Goal: Task Accomplishment & Management: Use online tool/utility

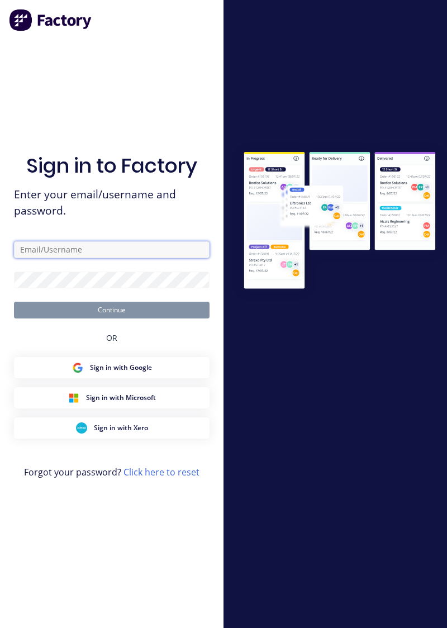
click at [114, 258] on input "text" at bounding box center [112, 250] width 196 height 17
type input "[PERSON_NAME][EMAIL_ADDRESS][PERSON_NAME][DOMAIN_NAME]"
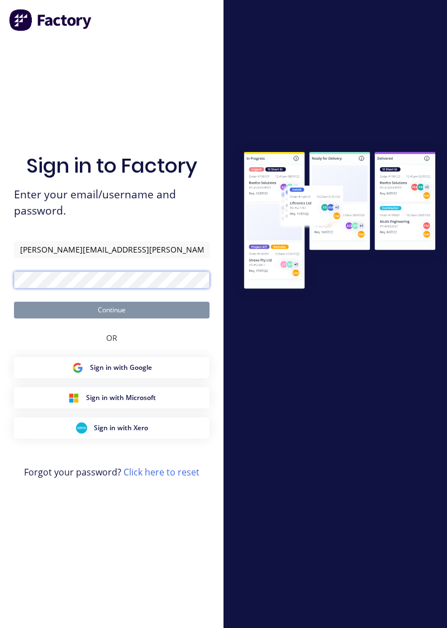
click at [14, 302] on button "Continue" at bounding box center [112, 310] width 196 height 17
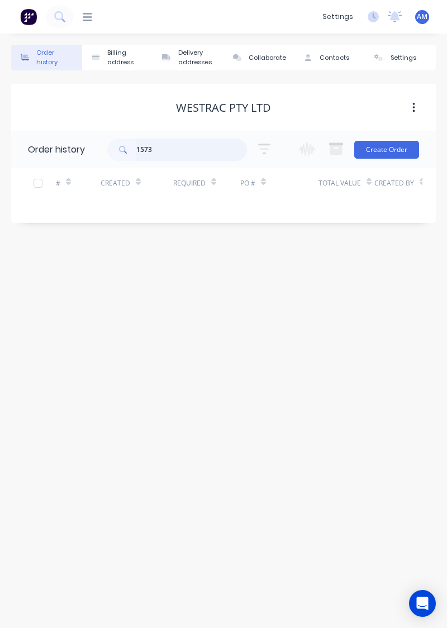
click at [176, 159] on input "1573" at bounding box center [191, 150] width 111 height 22
type input "1933"
click at [167, 149] on input "1933" at bounding box center [191, 150] width 111 height 22
click at [80, 18] on div at bounding box center [83, 17] width 18 height 11
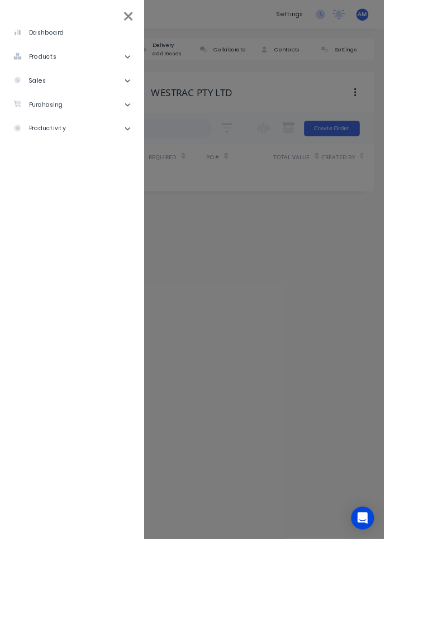
click at [121, 92] on li "sales" at bounding box center [84, 94] width 150 height 28
click at [129, 126] on li "Sales Orders" at bounding box center [88, 122] width 141 height 28
click at [71, 126] on div "Sales Orders" at bounding box center [57, 122] width 64 height 10
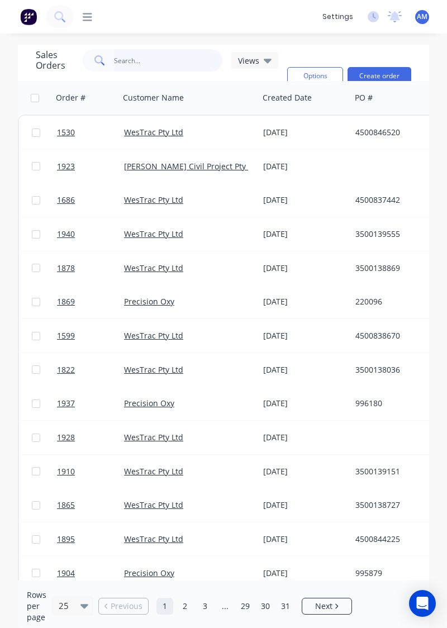
click at [168, 62] on input "text" at bounding box center [168, 60] width 109 height 22
type input "1933"
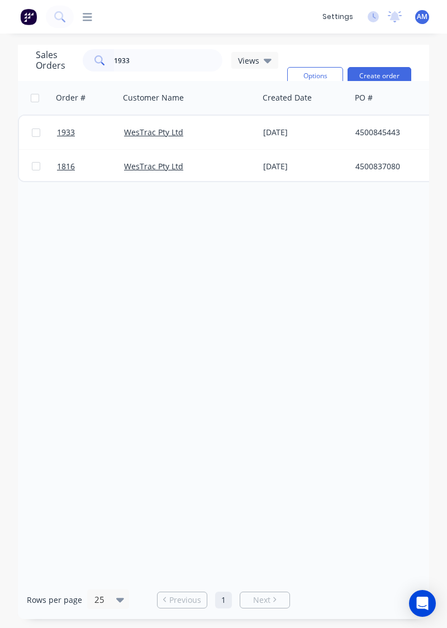
click at [234, 150] on div "WesTrac Pty Ltd" at bounding box center [190, 167] width 140 height 34
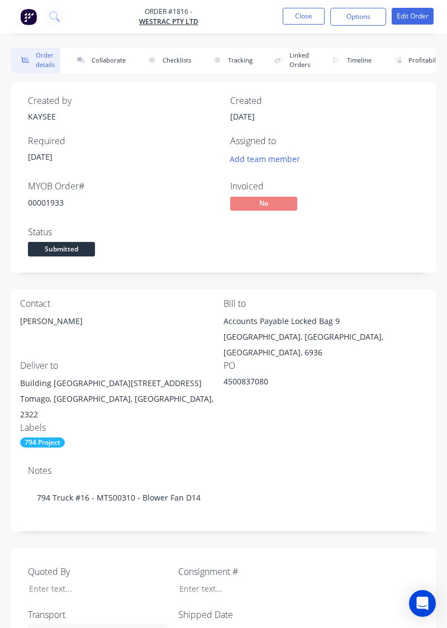
click at [300, 17] on button "Close" at bounding box center [304, 16] width 42 height 17
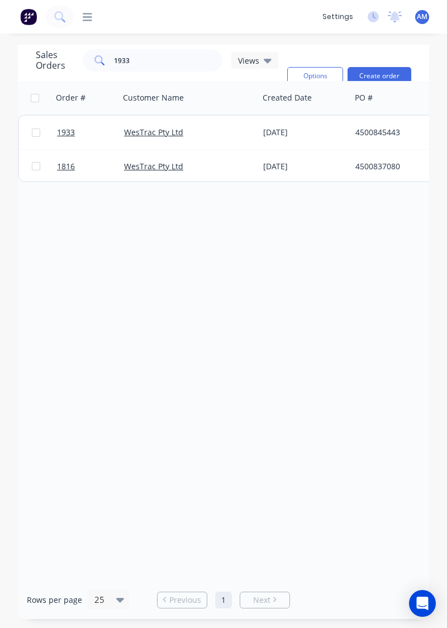
click at [148, 136] on link "WesTrac Pty Ltd" at bounding box center [153, 132] width 59 height 11
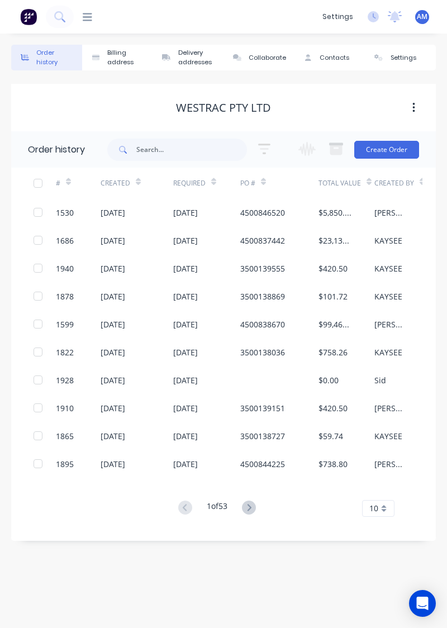
click at [86, 20] on icon at bounding box center [88, 17] width 10 height 8
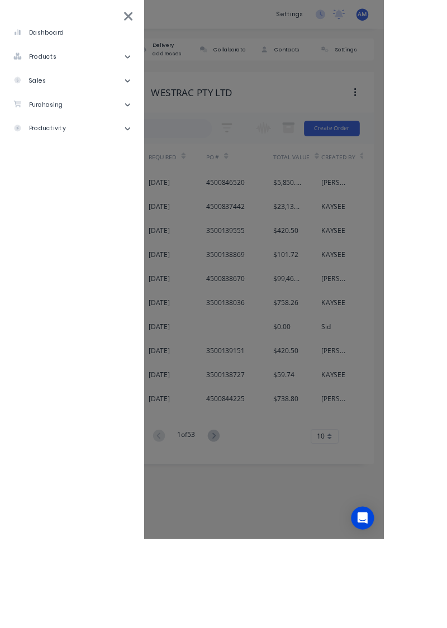
click at [86, 86] on li "sales" at bounding box center [84, 94] width 150 height 28
click at [110, 121] on li "Sales Orders" at bounding box center [88, 122] width 141 height 28
click at [62, 121] on div "Sales Orders" at bounding box center [57, 122] width 64 height 10
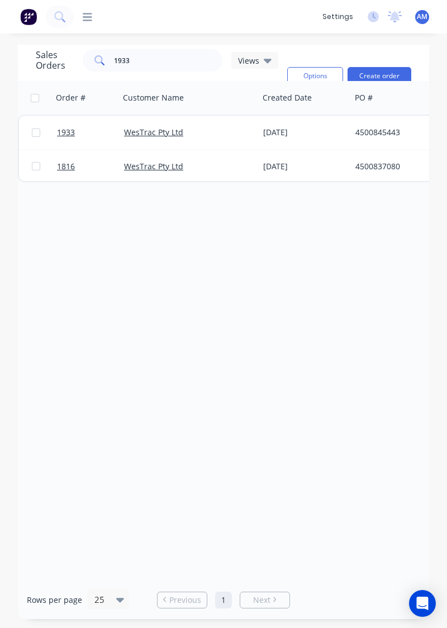
click at [89, 124] on link "1933" at bounding box center [90, 133] width 67 height 34
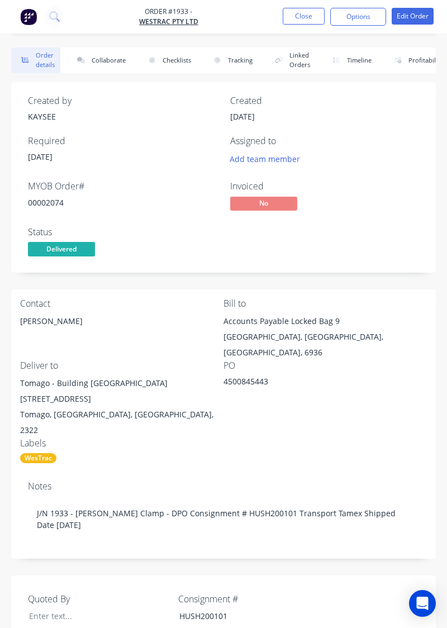
click at [108, 58] on button "Collaborate" at bounding box center [99, 61] width 64 height 26
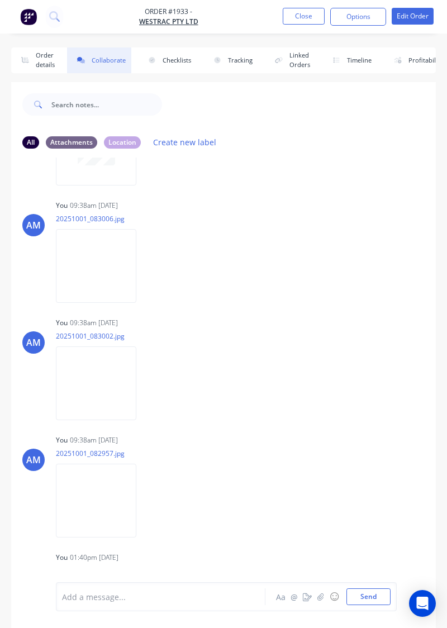
scroll to position [94, 0]
click at [297, 16] on button "Close" at bounding box center [304, 16] width 42 height 17
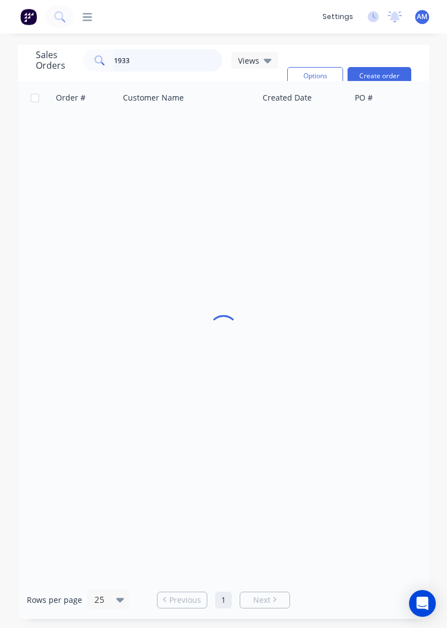
click at [173, 57] on input "1933" at bounding box center [168, 60] width 109 height 22
type input "1888"
click at [349, 127] on div "[DATE]" at bounding box center [305, 133] width 92 height 34
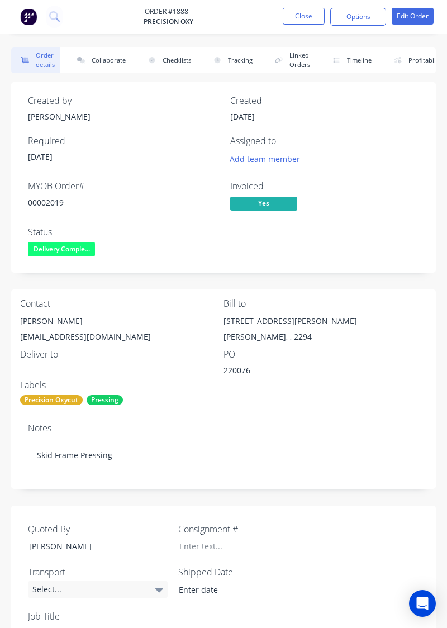
click at [113, 63] on button "Collaborate" at bounding box center [99, 61] width 64 height 26
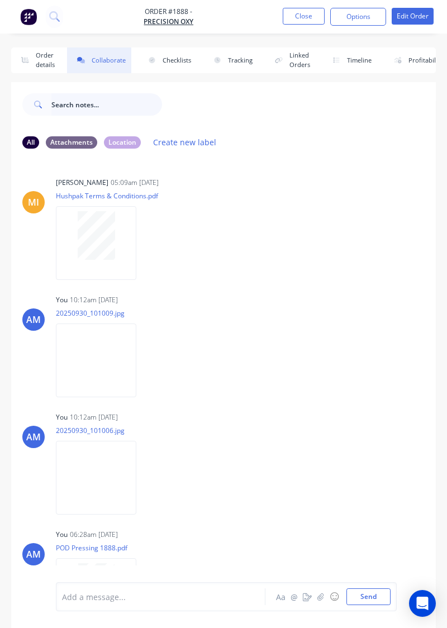
click at [139, 102] on input "text" at bounding box center [106, 104] width 111 height 22
click at [304, 15] on button "Close" at bounding box center [304, 16] width 42 height 17
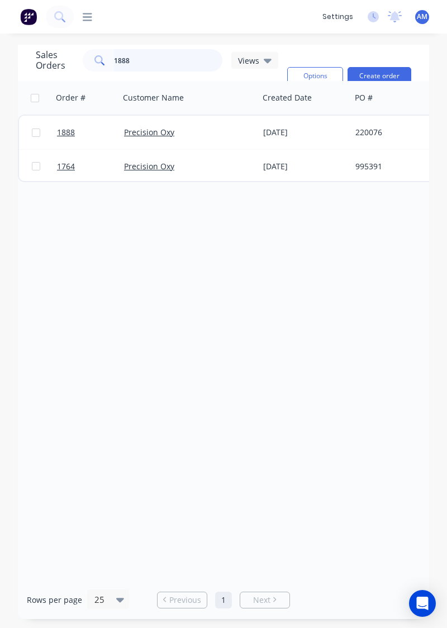
click at [144, 70] on input "1888" at bounding box center [168, 60] width 109 height 22
type input "1829"
click at [307, 122] on div "[DATE]" at bounding box center [305, 133] width 92 height 34
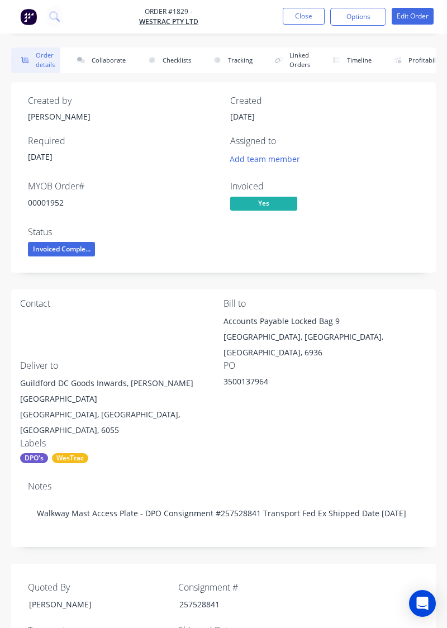
click at [118, 62] on button "Collaborate" at bounding box center [99, 61] width 64 height 26
